Goal: Go to known website: Access a specific website the user already knows

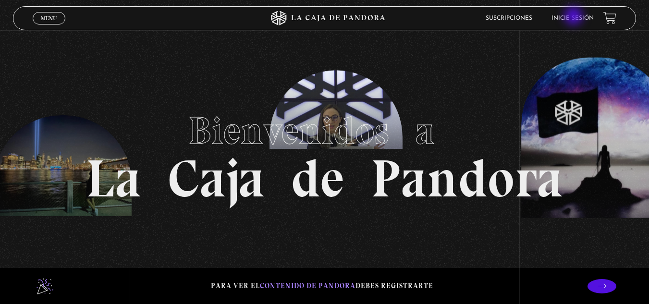
click at [574, 18] on link "Inicie sesión" at bounding box center [573, 18] width 42 height 6
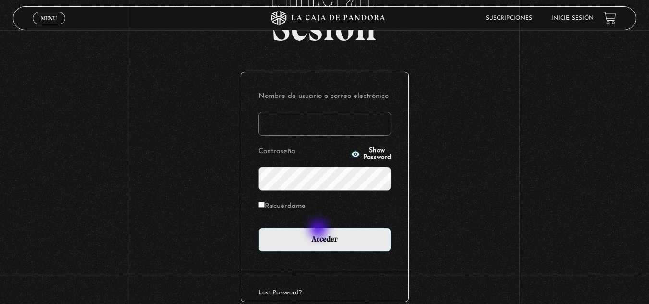
scroll to position [117, 0]
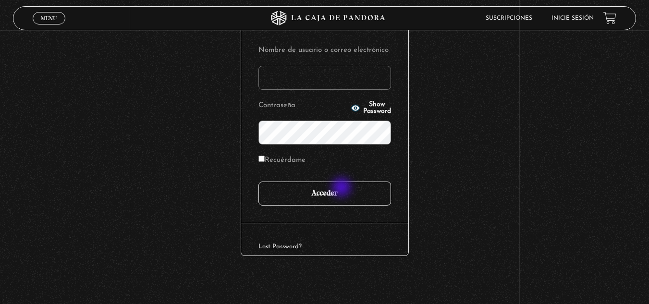
type input "[PERSON_NAME].[PERSON_NAME]-1662"
click at [343, 191] on input "Acceder" at bounding box center [325, 194] width 133 height 24
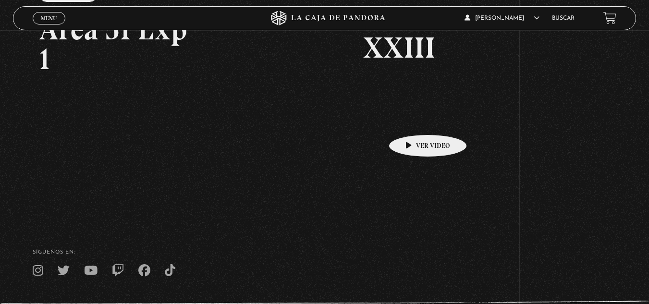
scroll to position [192, 0]
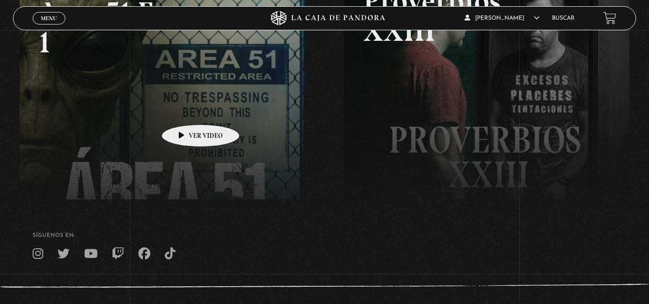
click at [185, 110] on link at bounding box center [344, 108] width 649 height 304
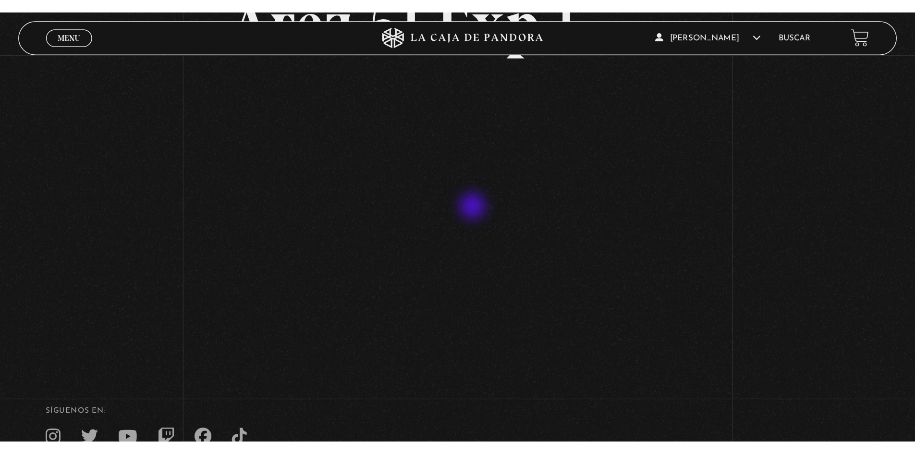
scroll to position [96, 0]
